Goal: Check status: Check status

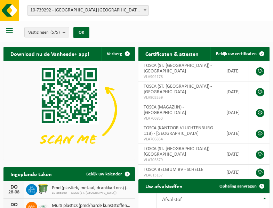
click at [145, 10] on b at bounding box center [144, 10] width 3 height 2
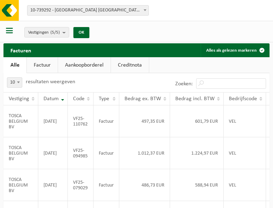
click at [145, 10] on b at bounding box center [144, 10] width 3 height 2
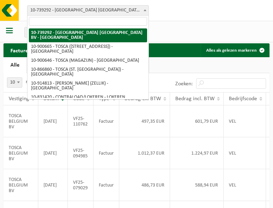
select select "119212"
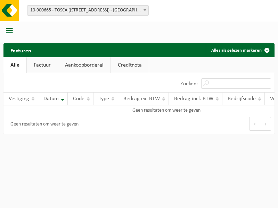
click at [145, 10] on b at bounding box center [144, 10] width 3 height 2
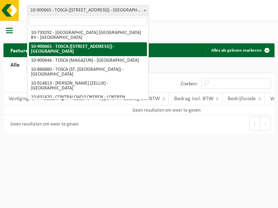
select select "119209"
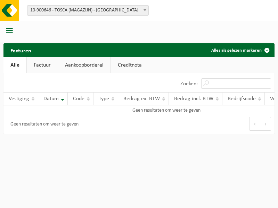
click at [145, 10] on b at bounding box center [144, 10] width 3 height 2
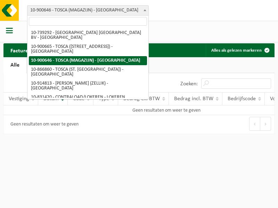
select select "103057"
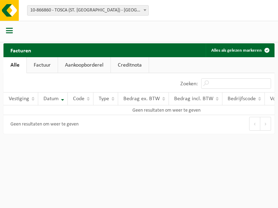
click at [145, 10] on b at bounding box center [144, 10] width 3 height 2
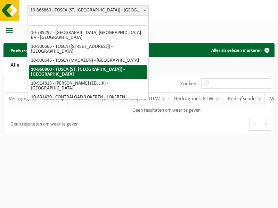
select select "126716"
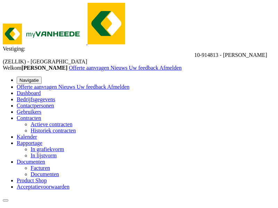
click at [87, 59] on b at bounding box center [87, 62] width 0 height 6
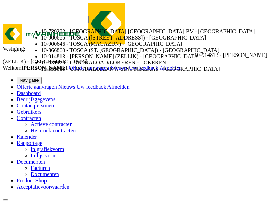
select select "88625"
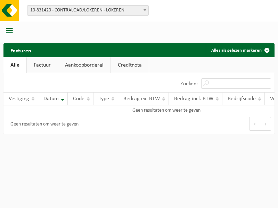
click at [145, 10] on b at bounding box center [144, 10] width 3 height 2
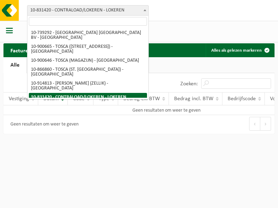
select select "99558"
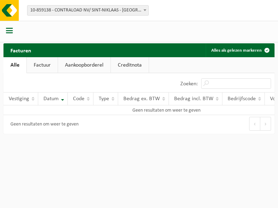
click at [145, 10] on b at bounding box center [144, 10] width 3 height 2
